Goal: Use online tool/utility: Utilize a website feature to perform a specific function

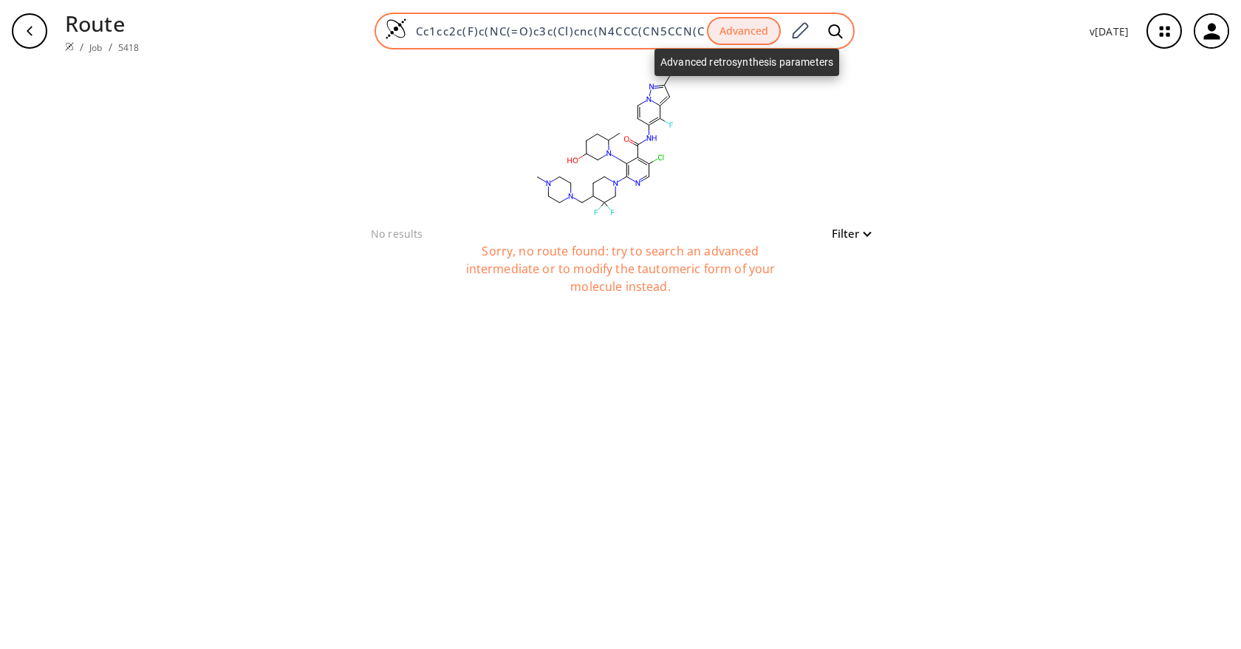
click at [770, 24] on button "Advanced" at bounding box center [744, 31] width 74 height 29
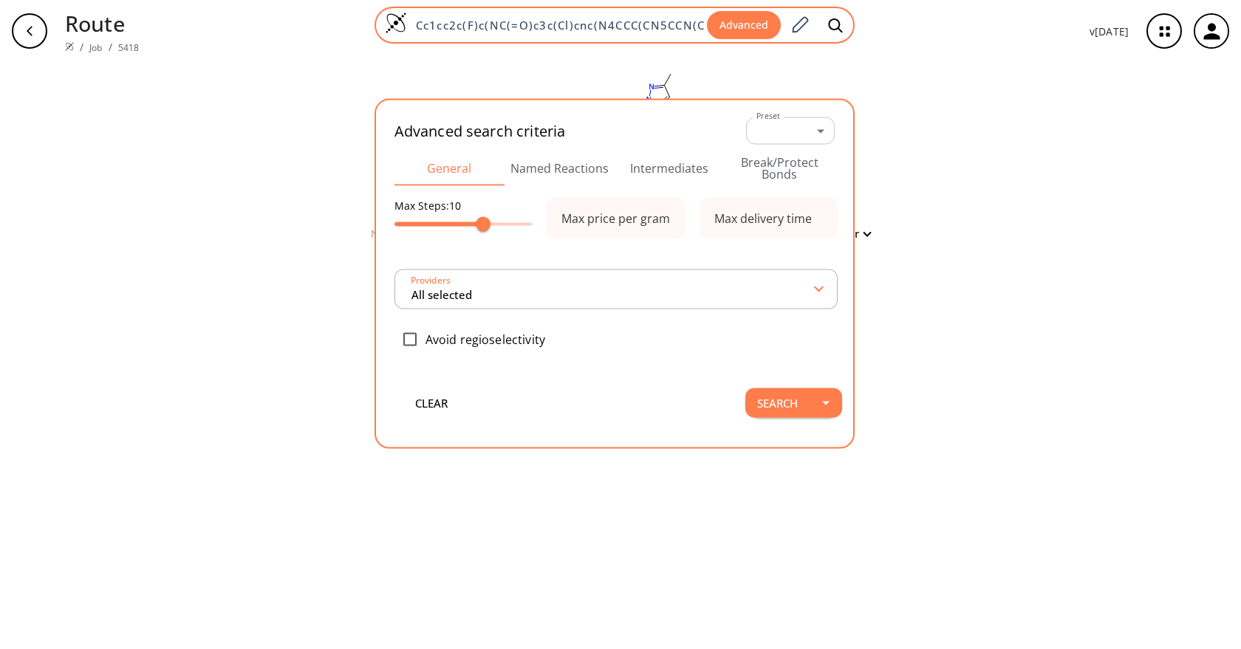
scroll to position [0, 239]
type input "All selected"
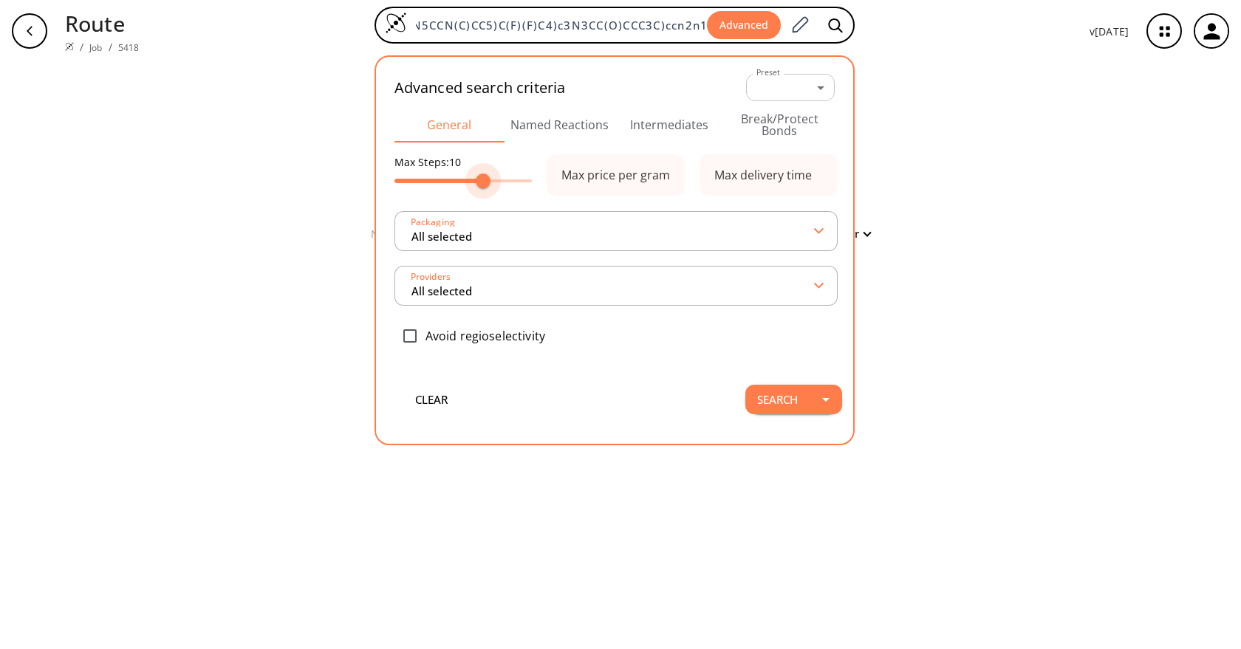
scroll to position [0, 0]
type input "9"
drag, startPoint x: 488, startPoint y: 178, endPoint x: 479, endPoint y: 177, distance: 9.7
click at [479, 177] on span at bounding box center [472, 181] width 15 height 15
click at [799, 406] on button "Search" at bounding box center [778, 400] width 64 height 30
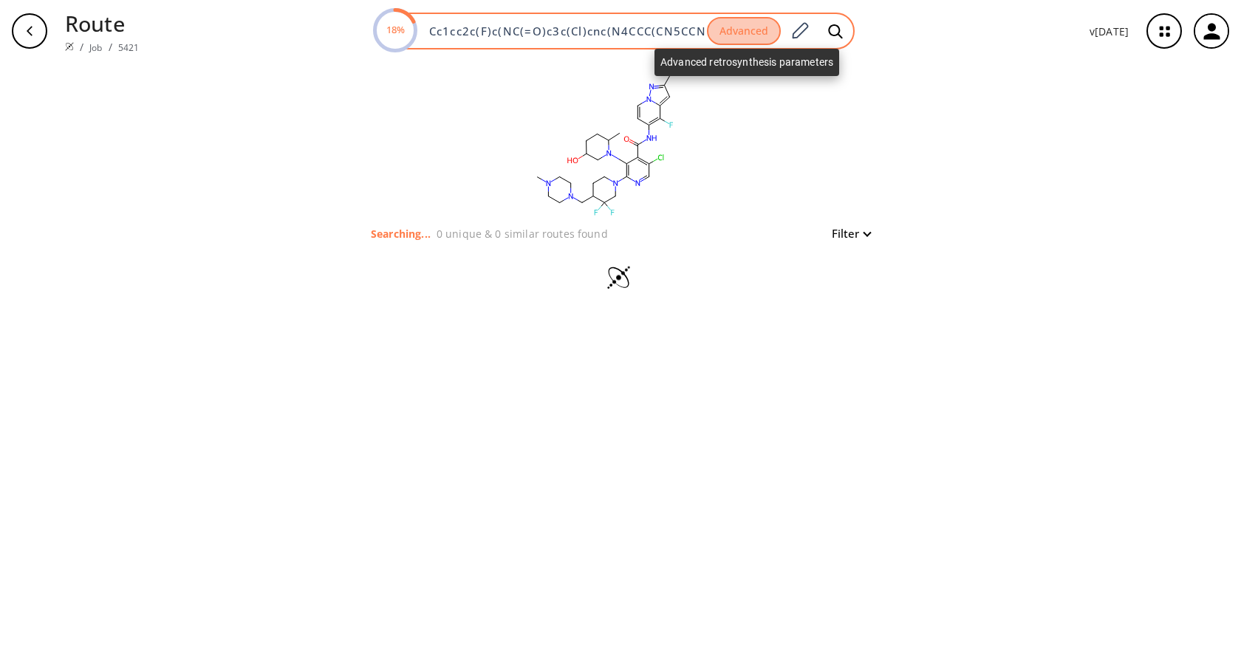
click at [740, 30] on button "Advanced" at bounding box center [744, 31] width 74 height 29
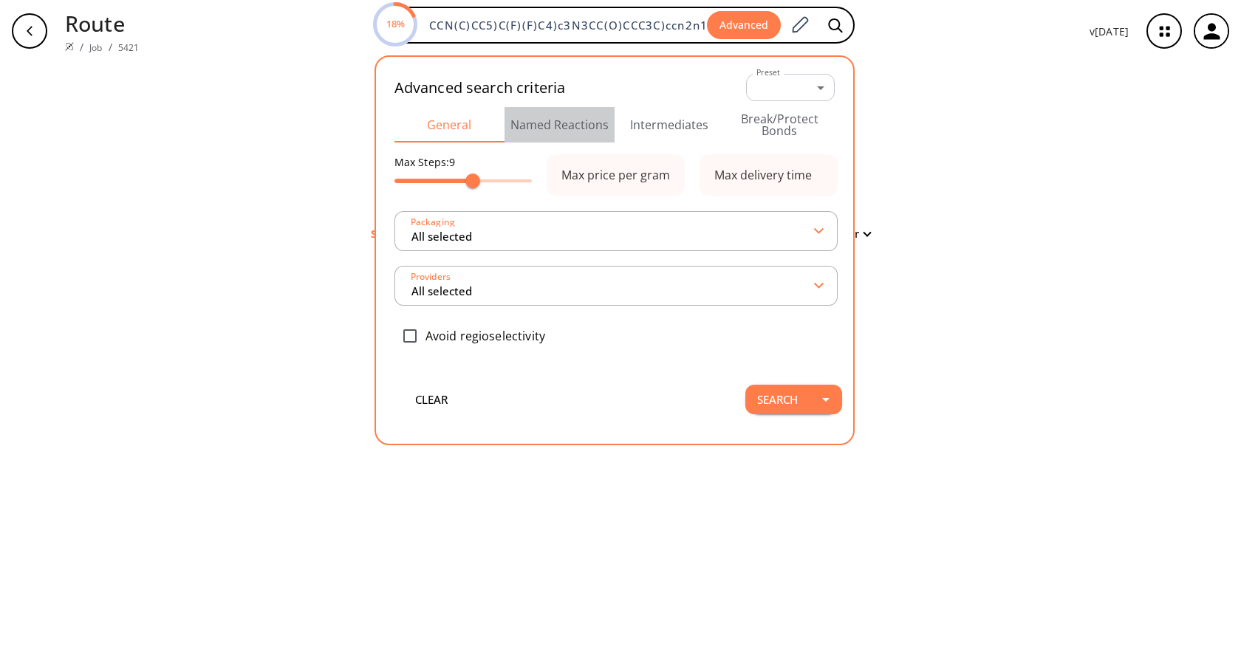
drag, startPoint x: 541, startPoint y: 109, endPoint x: 565, endPoint y: 124, distance: 28.3
click at [541, 109] on button "Named Reactions" at bounding box center [560, 124] width 110 height 35
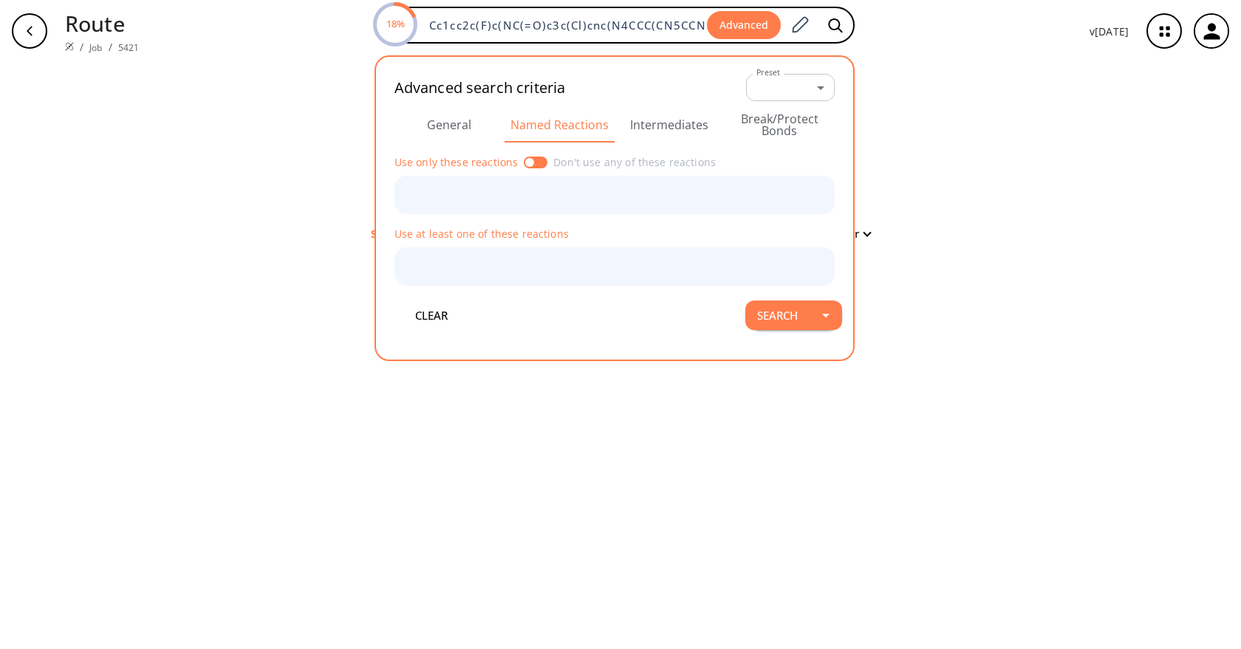
click at [645, 126] on button "Intermediates" at bounding box center [670, 124] width 110 height 35
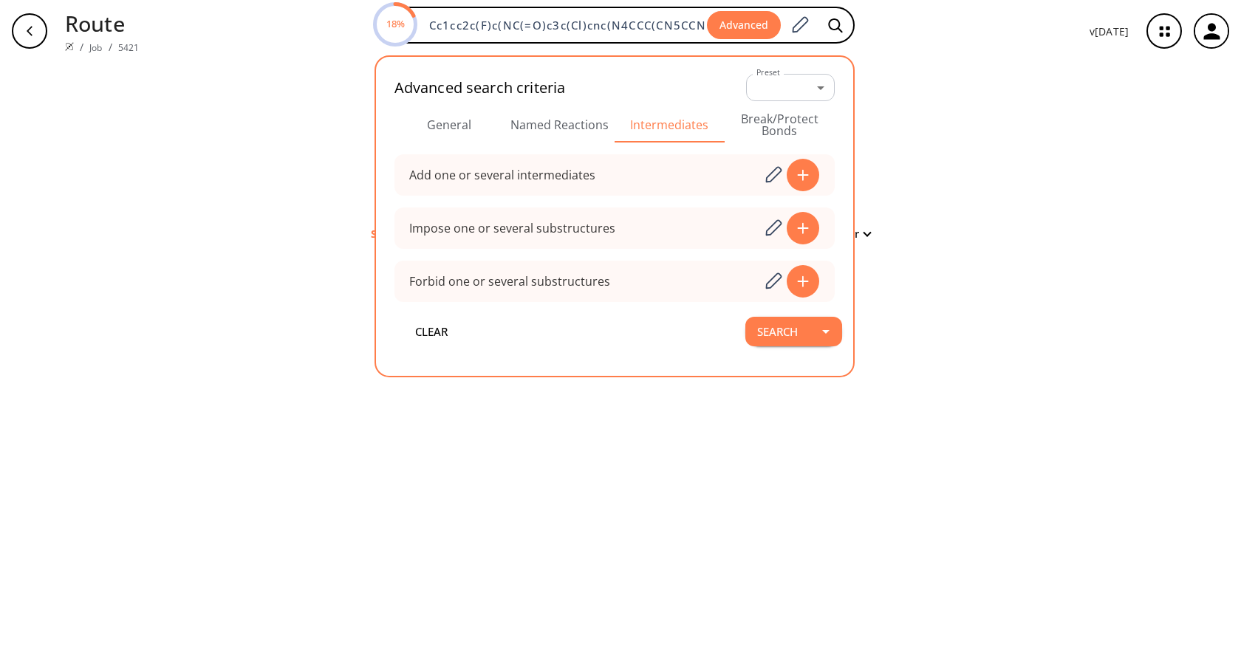
click at [969, 98] on div "clear Searching... 0 unique & 0 similar routes found Filter" at bounding box center [620, 355] width 1241 height 587
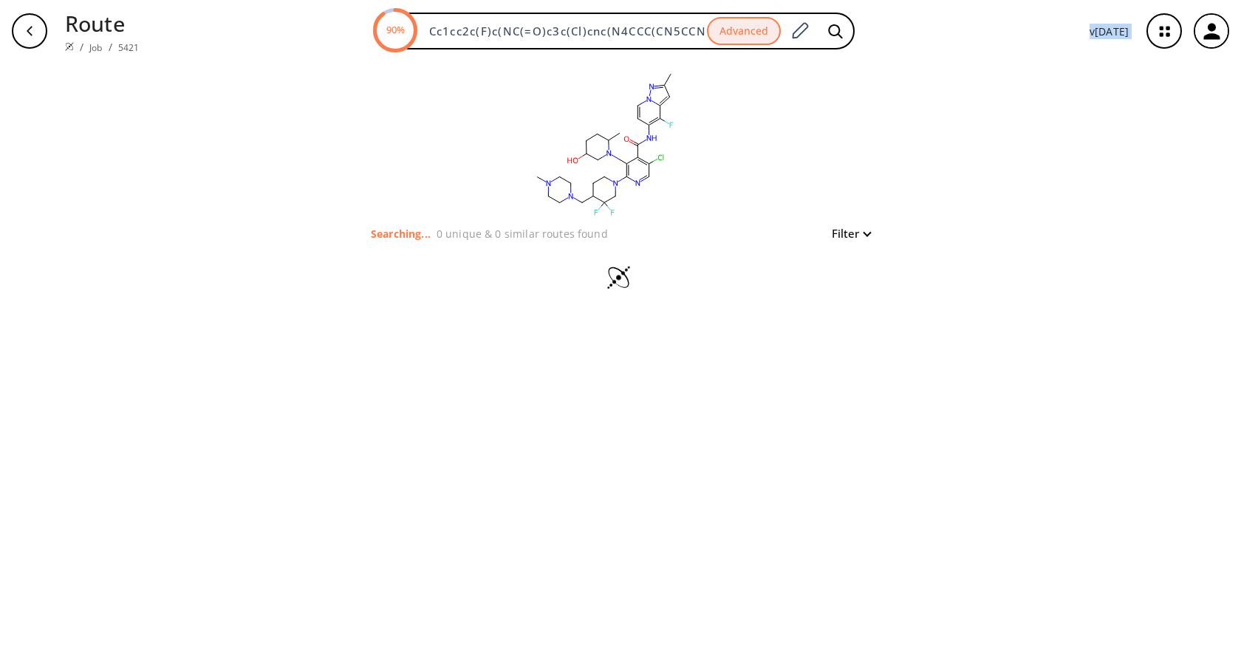
drag, startPoint x: 801, startPoint y: 35, endPoint x: 793, endPoint y: 90, distance: 55.3
click at [807, 105] on div "Route / Job / 5421 90% Cc1cc2c(F)c(NC(=O)c3c(Cl)cnc(N4CCC(CN5CCN(C)CC5)C(F)(F)C…" at bounding box center [620, 324] width 1241 height 649
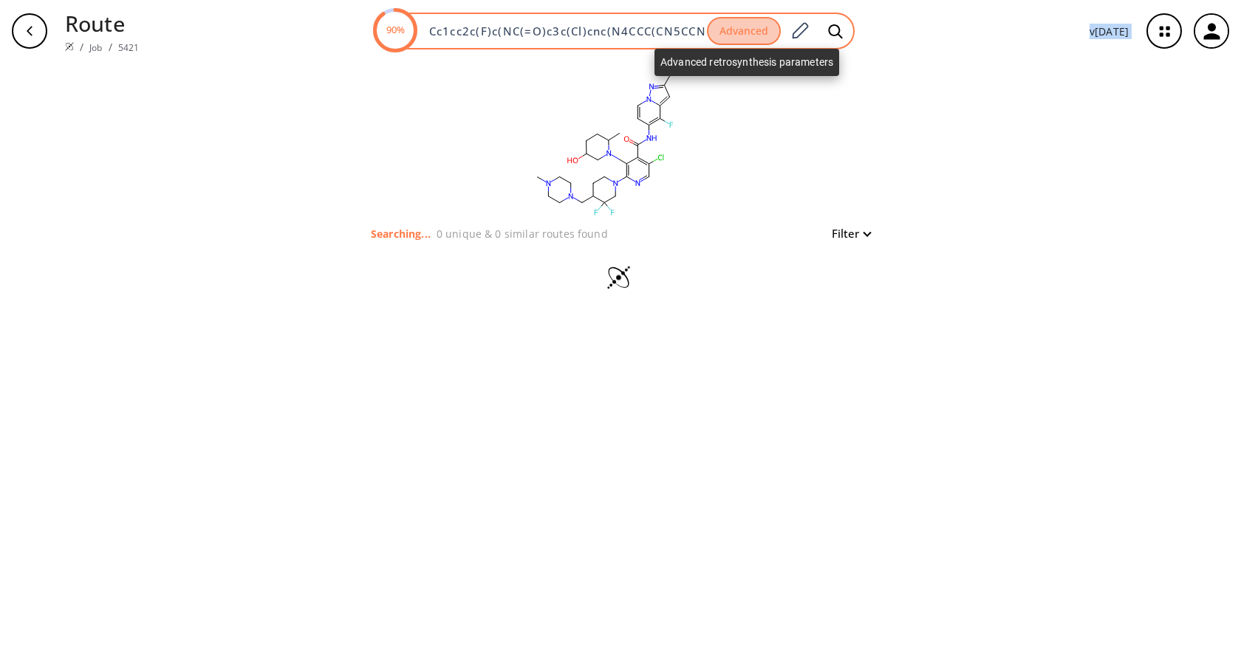
click at [744, 41] on button "Advanced" at bounding box center [744, 31] width 74 height 29
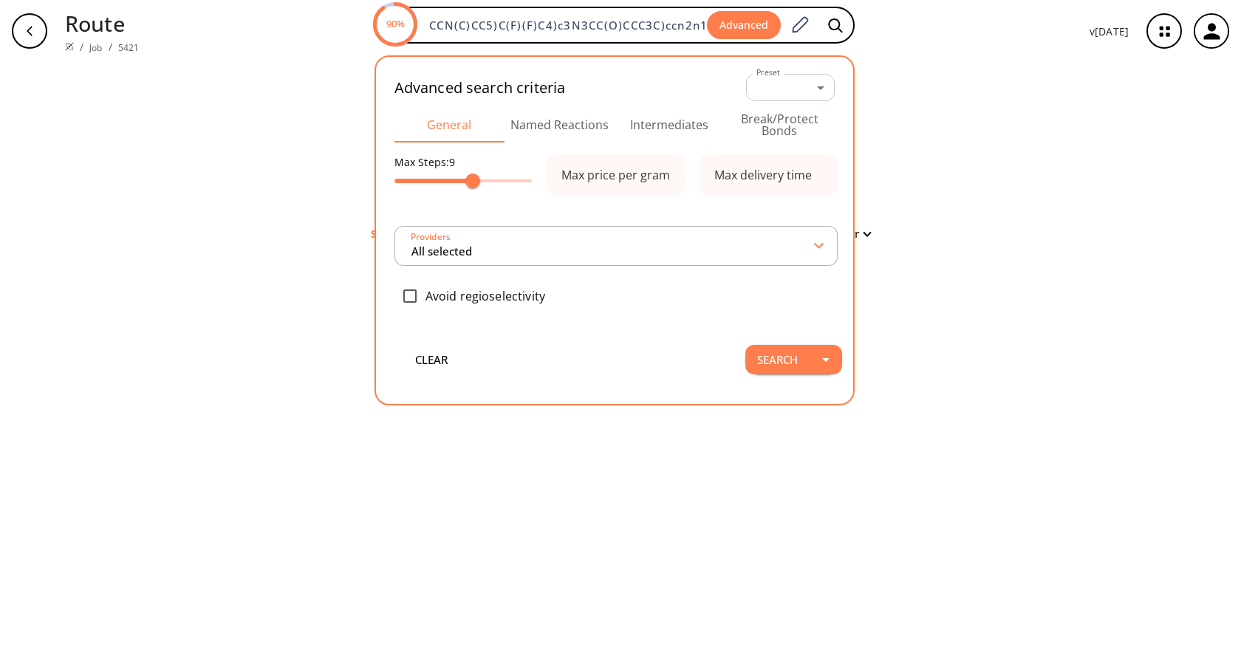
type input "All selected"
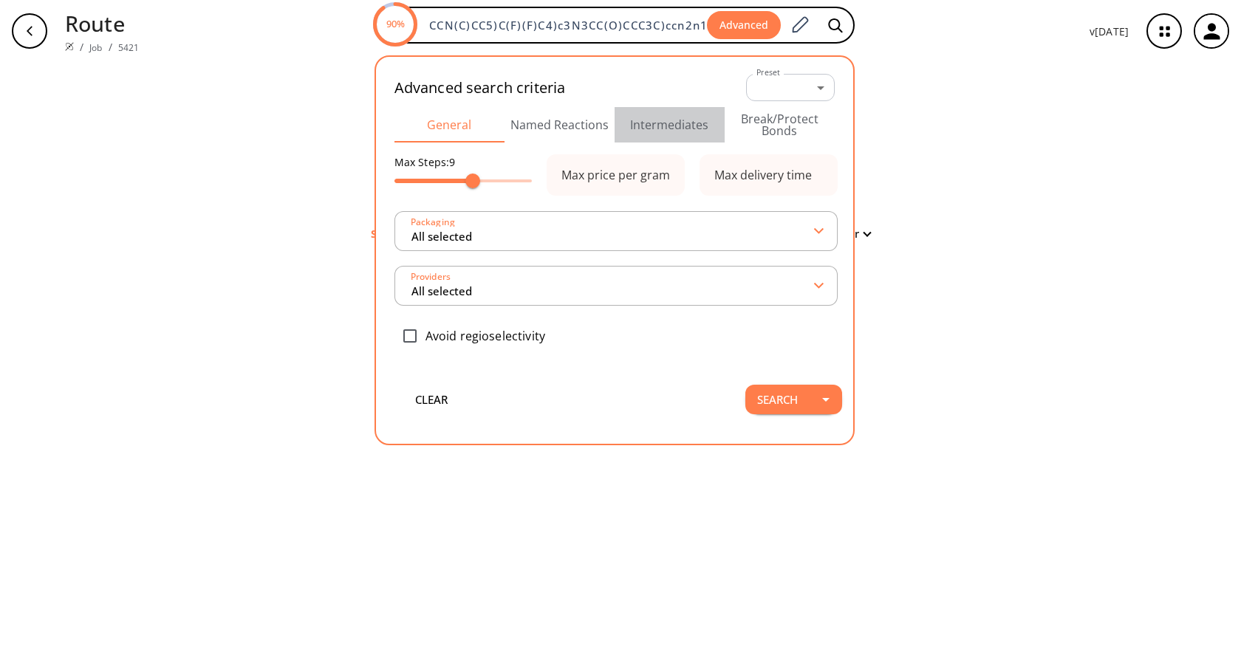
scroll to position [0, 0]
click at [659, 134] on button "Intermediates" at bounding box center [670, 124] width 110 height 35
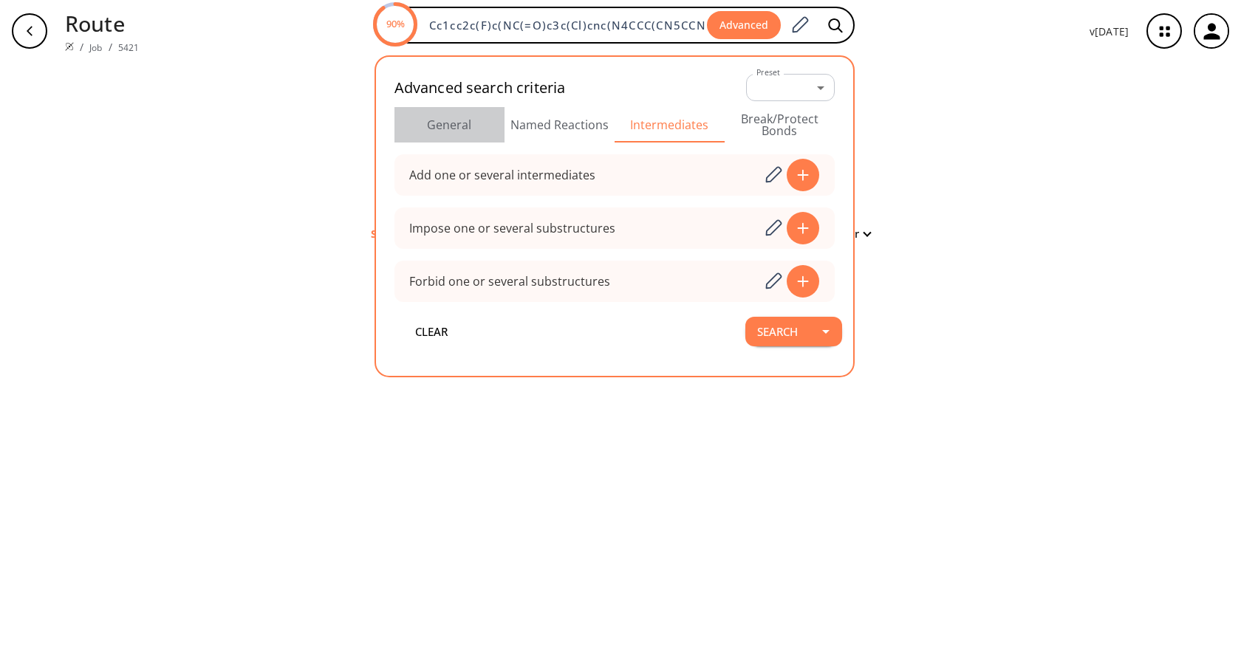
click at [470, 112] on button "General" at bounding box center [450, 124] width 110 height 35
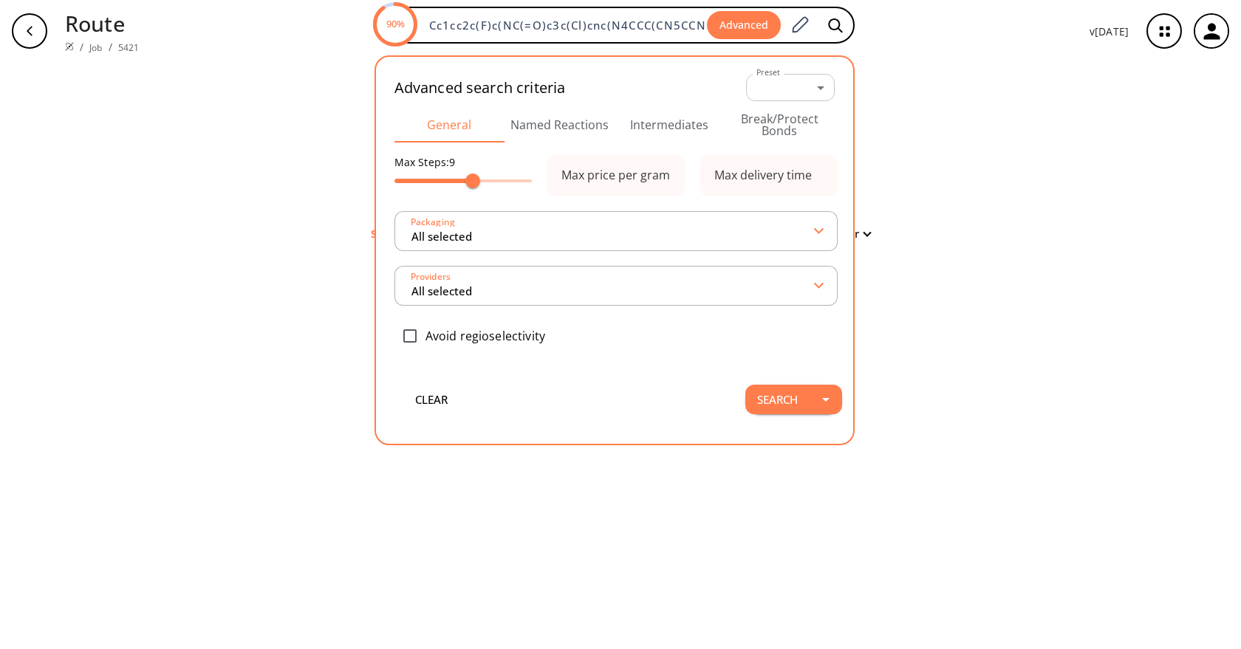
click at [996, 140] on div "clear Searching... 0 unique & 0 similar routes found Filter" at bounding box center [620, 355] width 1241 height 587
